Goal: Book appointment/travel/reservation

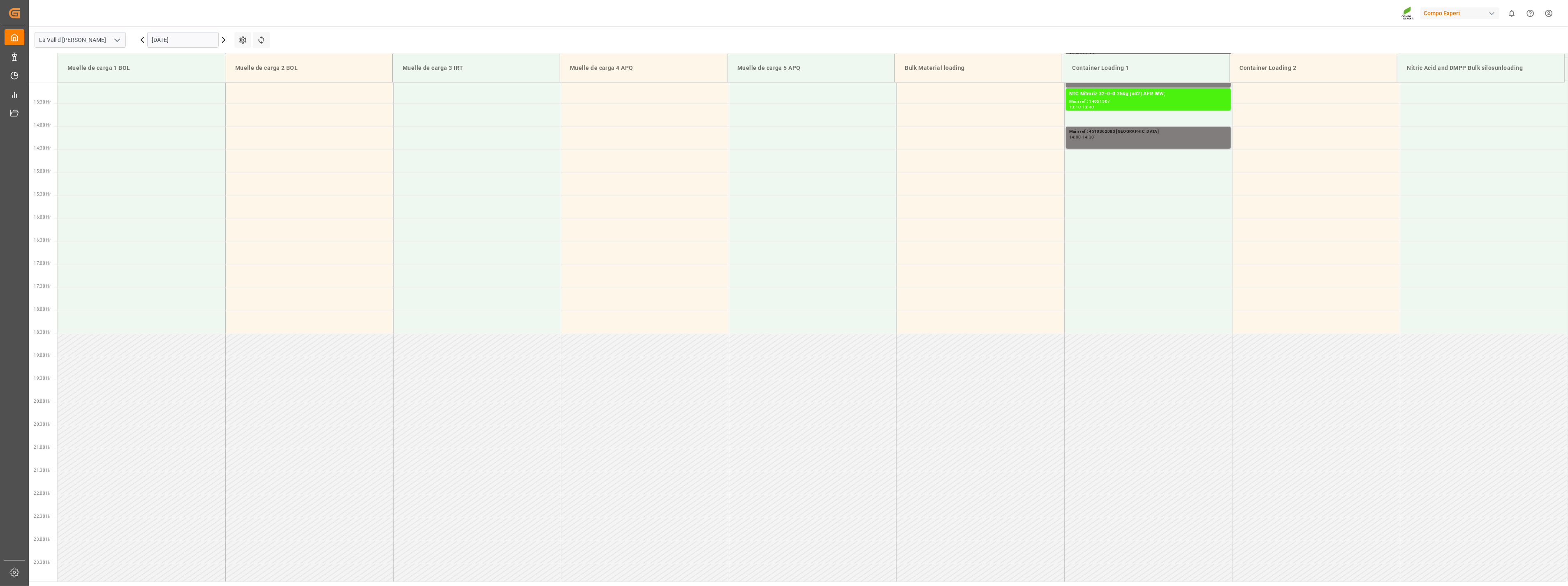
scroll to position [606, 0]
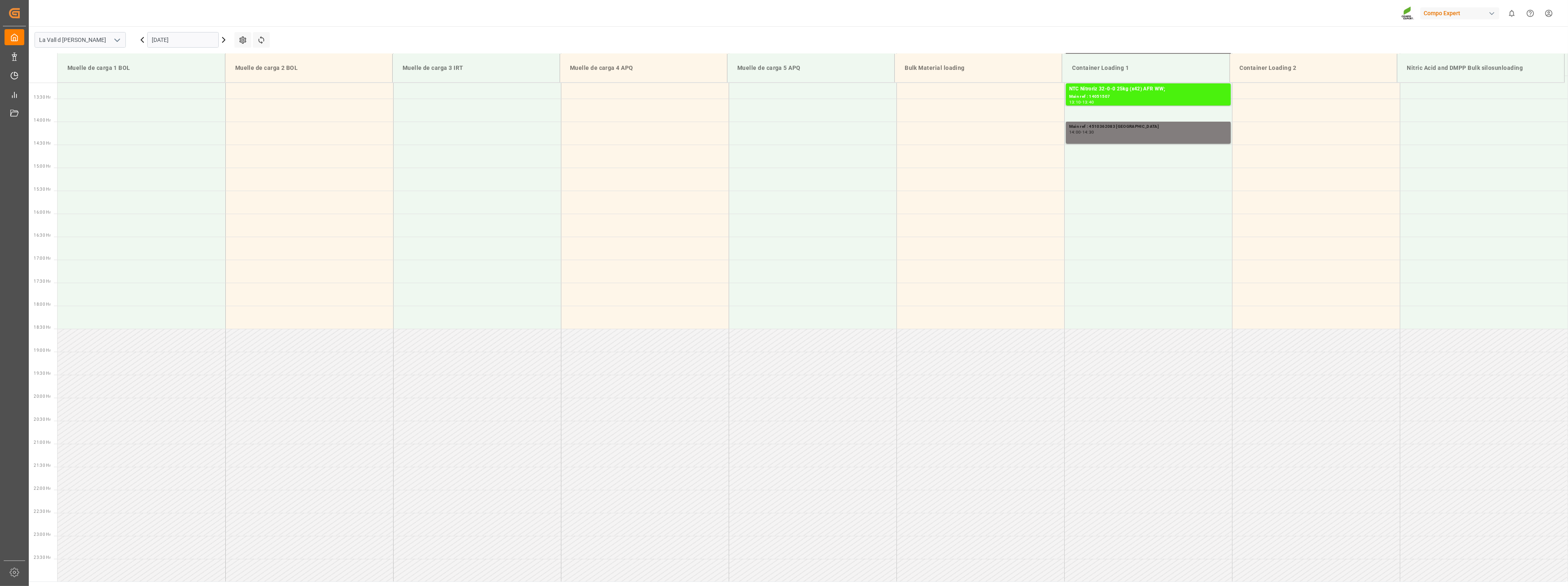
click at [181, 35] on input "[DATE]" at bounding box center [183, 39] width 71 height 16
click at [159, 126] on div "15" at bounding box center [158, 122] width 11 height 10
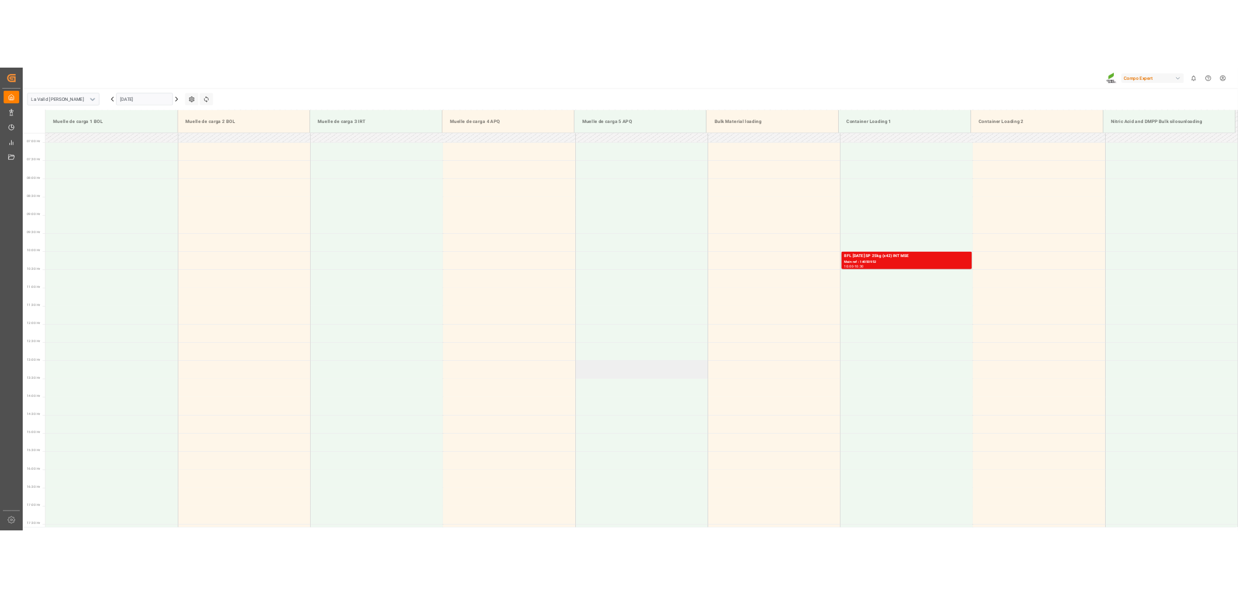
scroll to position [341, 0]
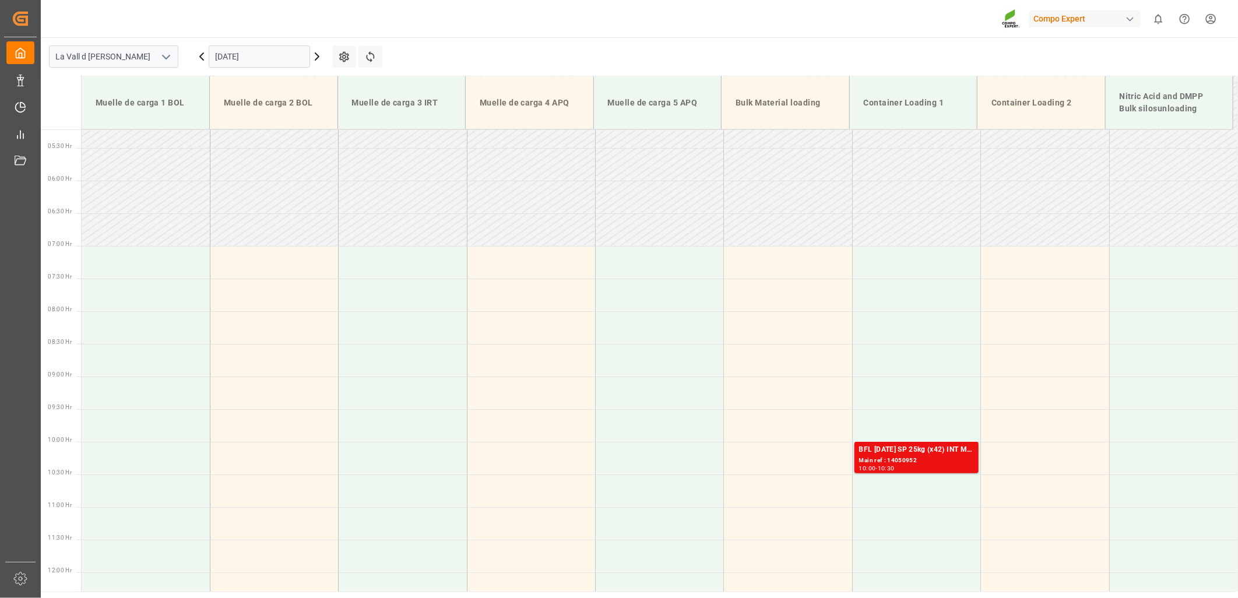
click at [234, 55] on input "[DATE]" at bounding box center [259, 56] width 101 height 22
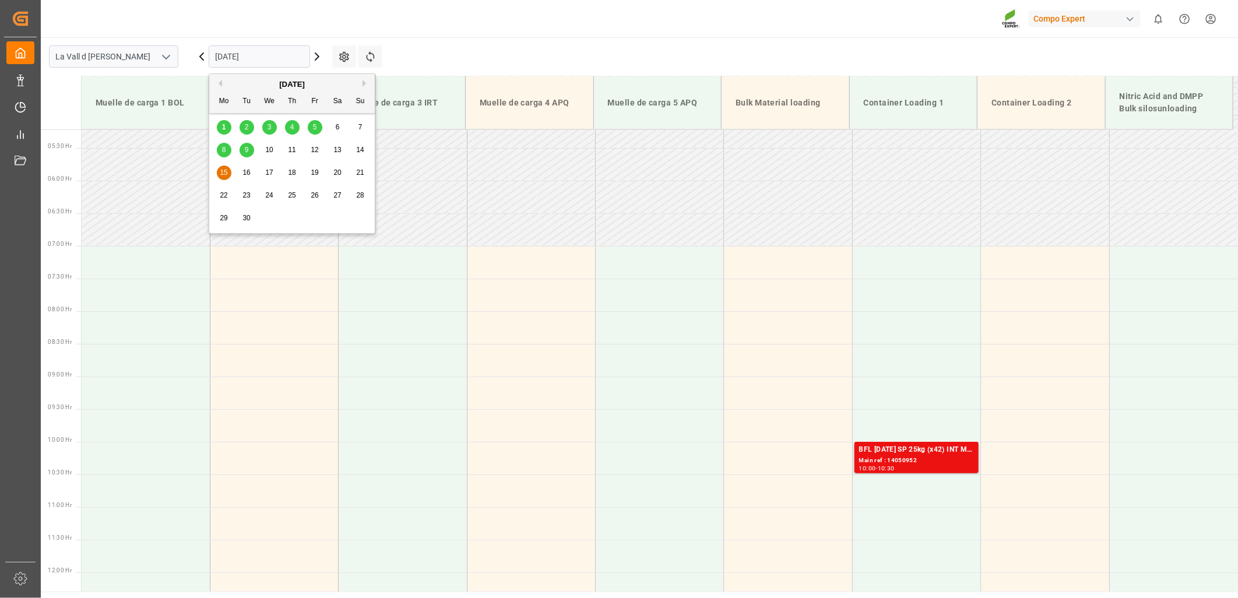
click at [245, 125] on span "2" at bounding box center [247, 127] width 4 height 8
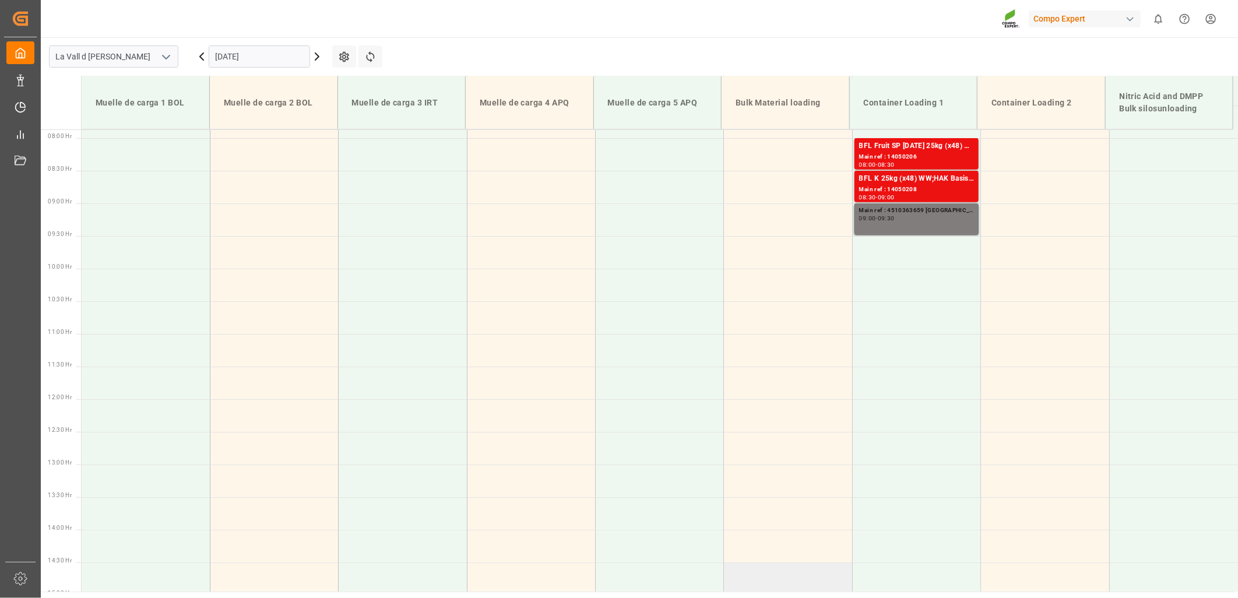
scroll to position [420, 0]
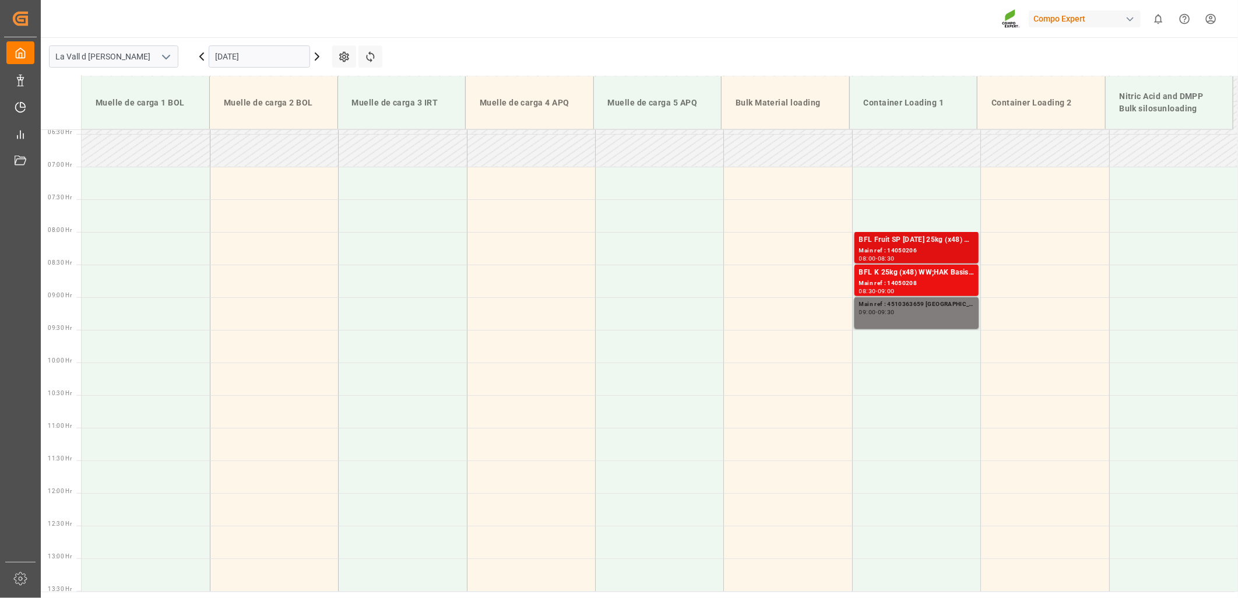
click at [879, 248] on div "Main ref : 14050206" at bounding box center [916, 251] width 115 height 10
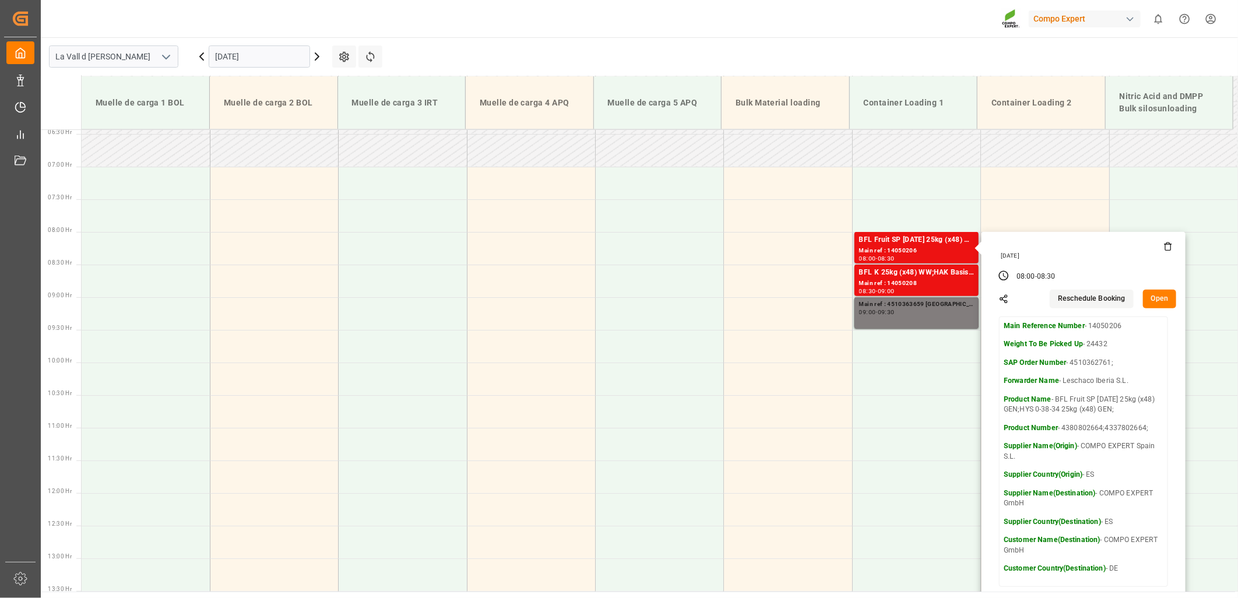
click at [1161, 299] on button "Open" at bounding box center [1160, 299] width 34 height 19
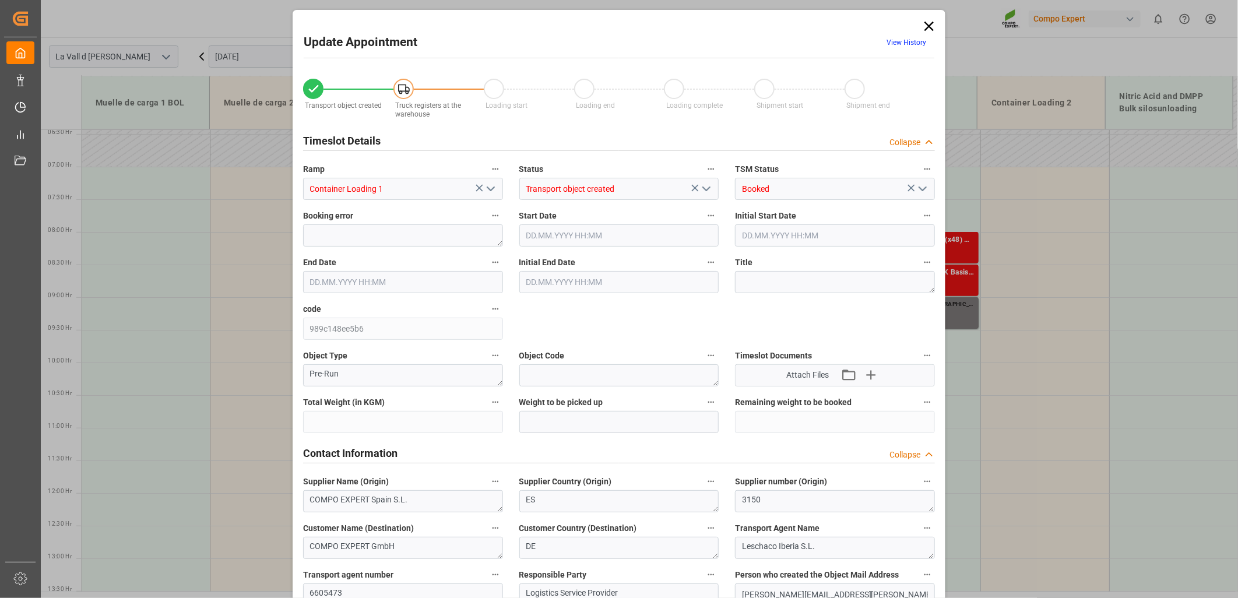
type input "24432"
type input "20"
type input "[DATE] 08:00"
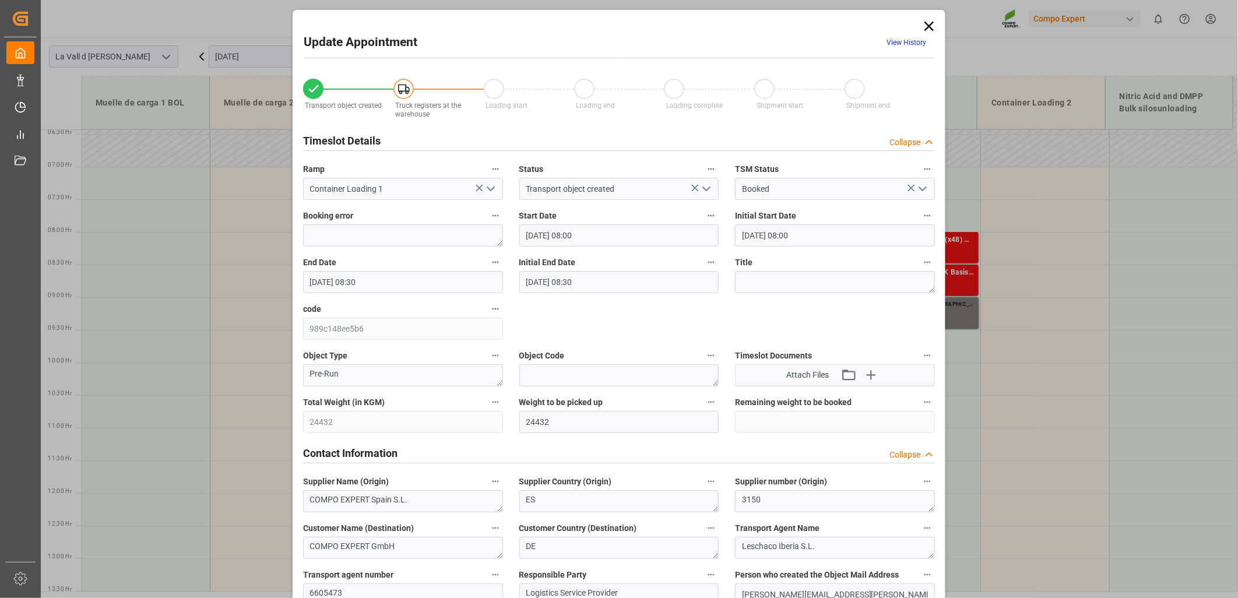
type input "[DATE] 08:30"
type input "[DATE] 09:48"
type input "[DATE] 16:12"
click at [592, 234] on input "[DATE] 08:00" at bounding box center [620, 235] width 200 height 22
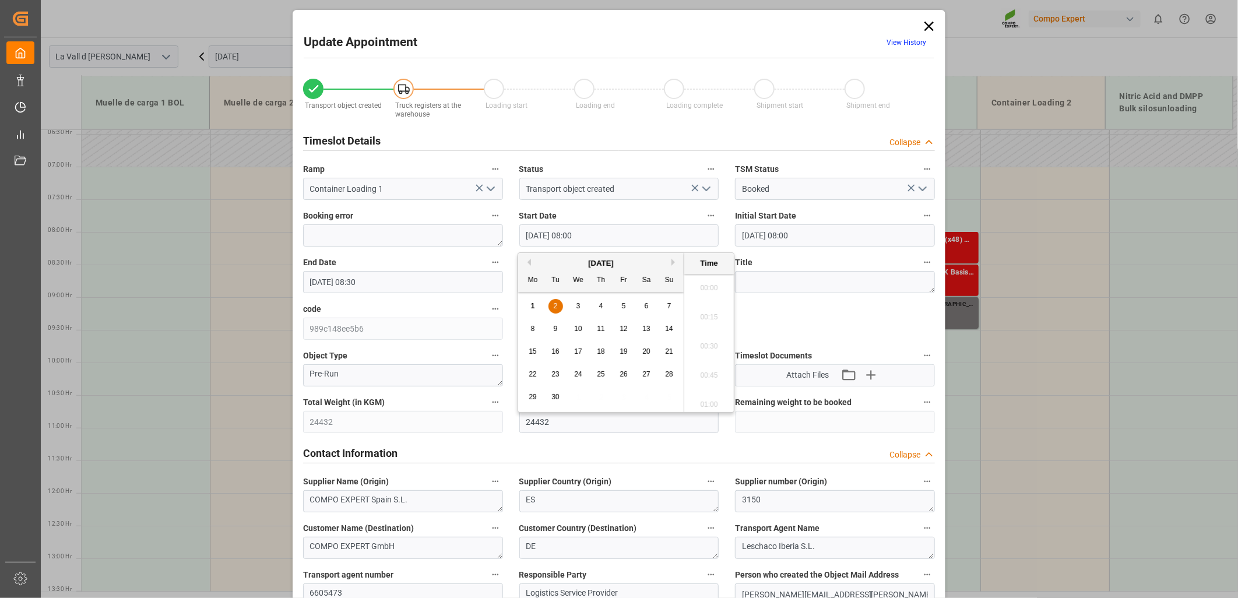
scroll to position [878, 0]
click at [557, 307] on span "2" at bounding box center [556, 306] width 4 height 8
click at [714, 362] on li "16:30" at bounding box center [710, 362] width 50 height 29
type input "[DATE] 16:30"
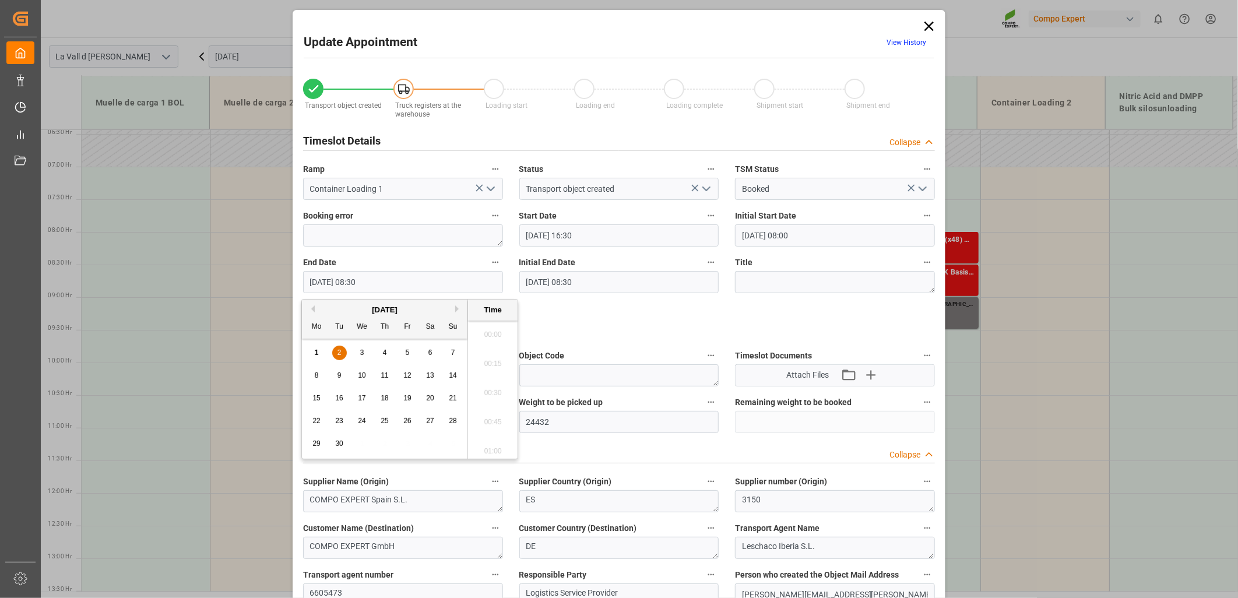
click at [335, 281] on input "[DATE] 08:30" at bounding box center [403, 282] width 200 height 22
click at [335, 353] on div "2" at bounding box center [339, 353] width 15 height 14
click at [489, 413] on li "17:00" at bounding box center [493, 409] width 50 height 29
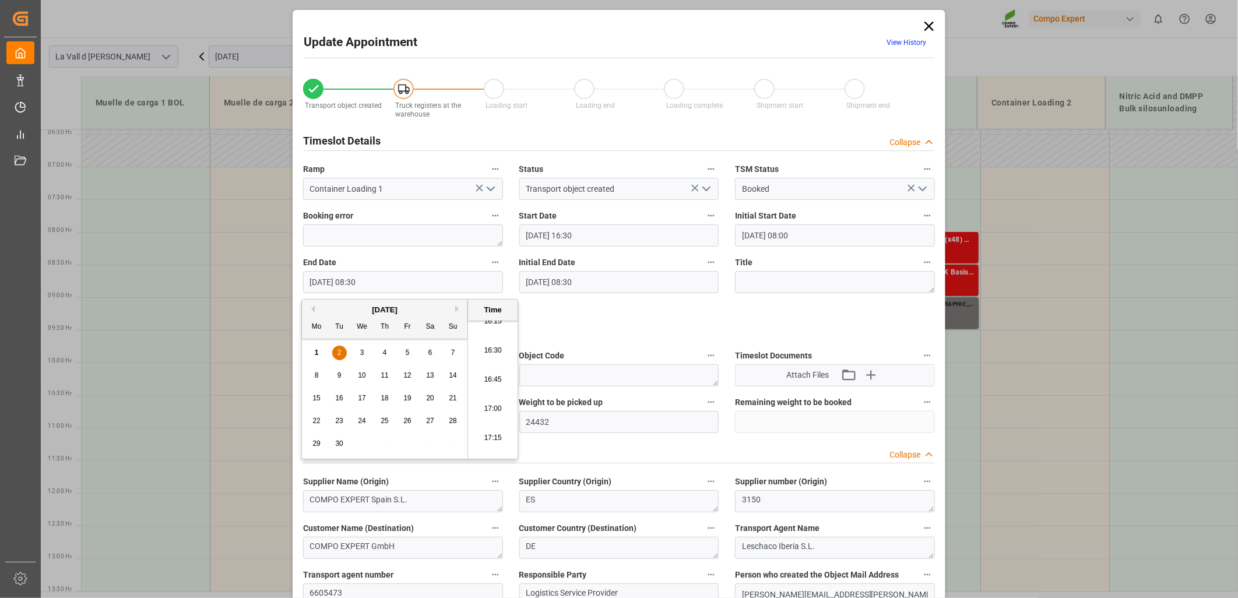
type input "[DATE] 17:00"
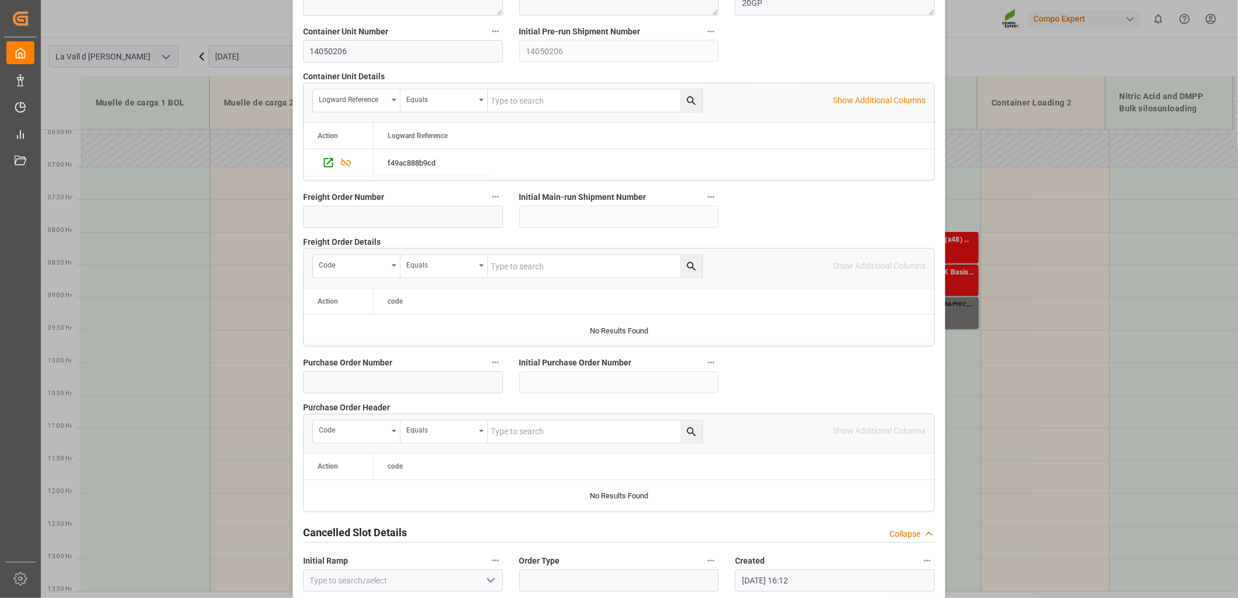
scroll to position [1021, 0]
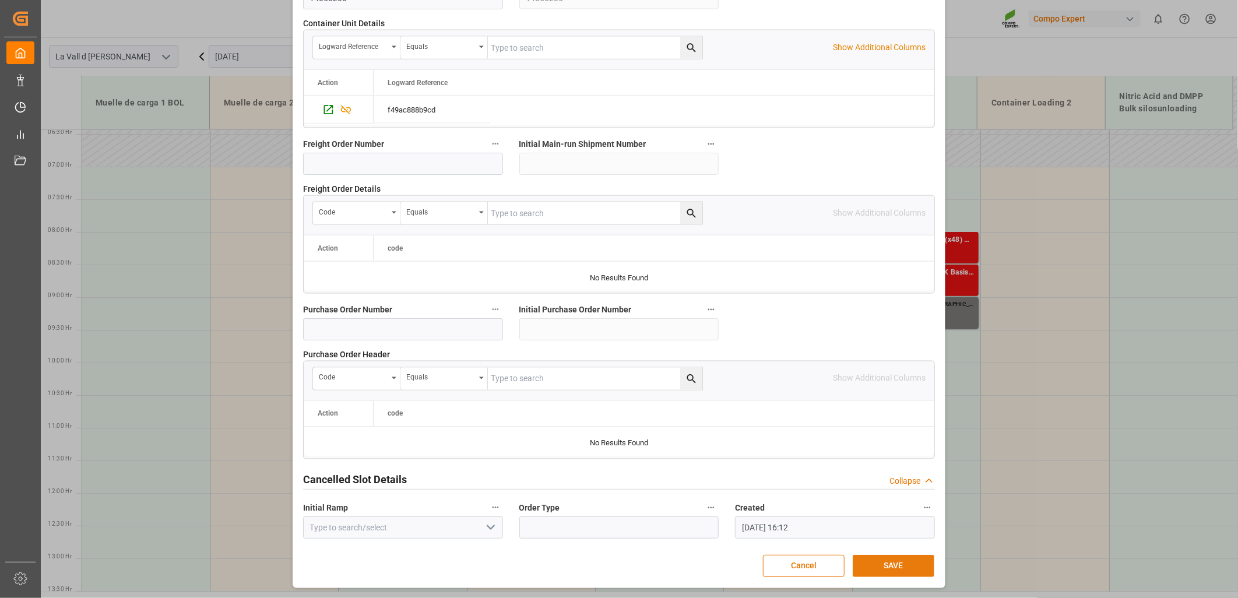
click at [888, 575] on button "SAVE" at bounding box center [894, 566] width 82 height 22
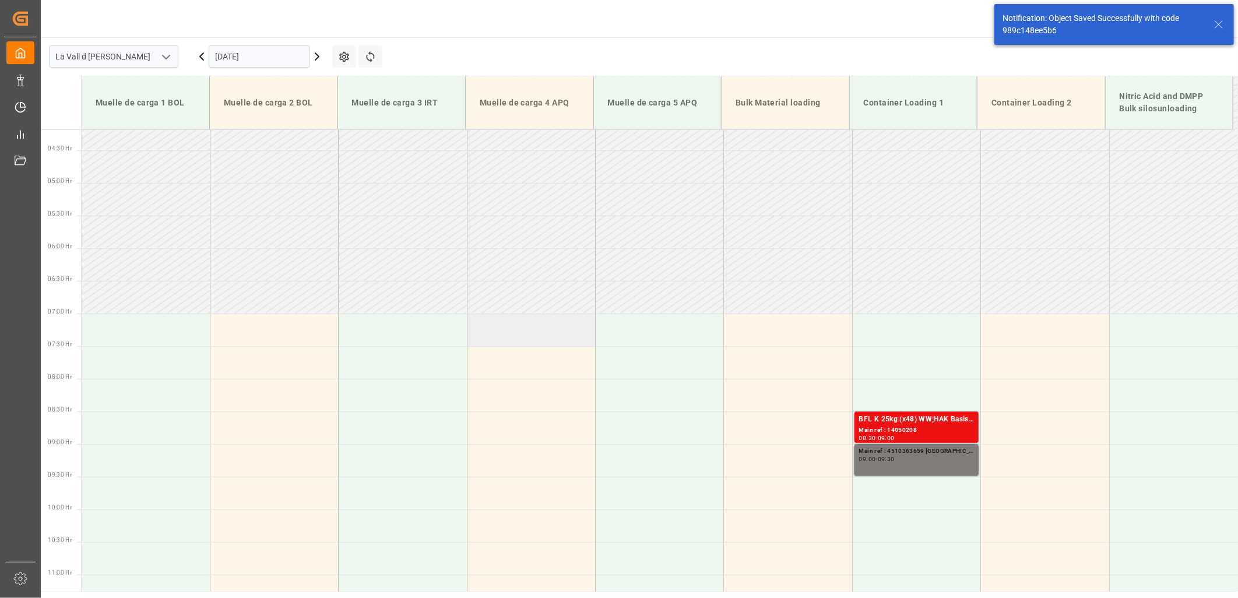
scroll to position [271, 0]
